Goal: Information Seeking & Learning: Learn about a topic

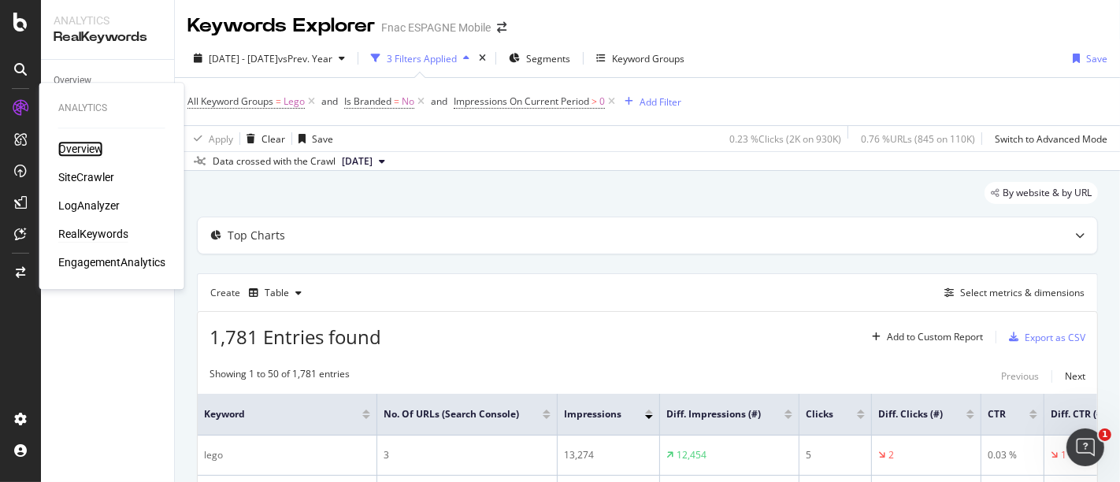
click at [95, 146] on div "Overview" at bounding box center [80, 149] width 45 height 16
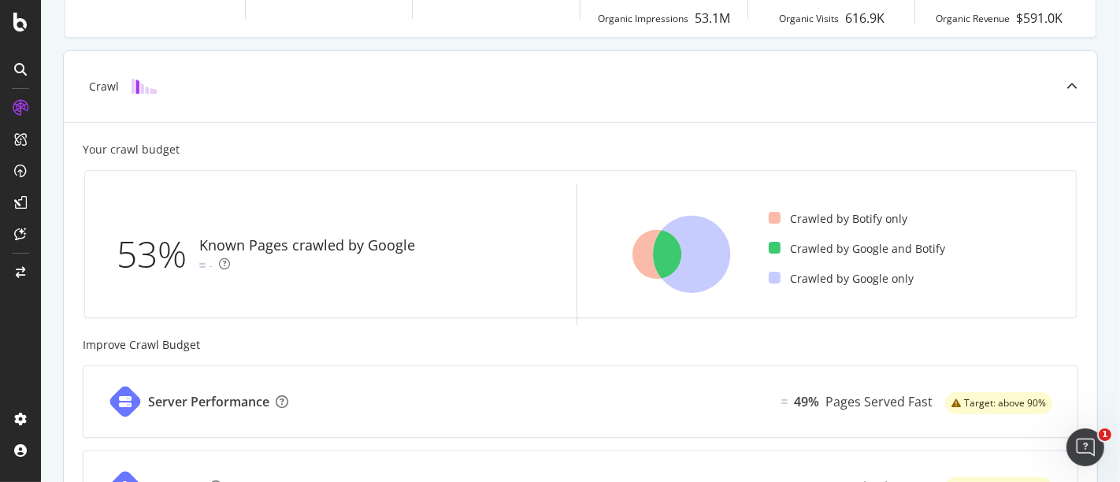
scroll to position [513, 0]
